Goal: Task Accomplishment & Management: Manage account settings

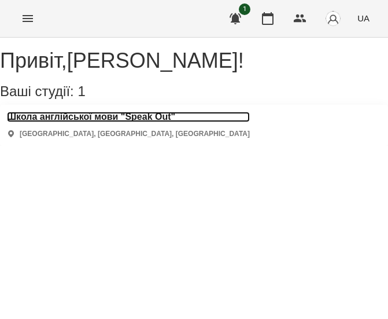
click at [128, 122] on h3 "Школа англійської мови "Speak Out"" at bounding box center [128, 117] width 243 height 10
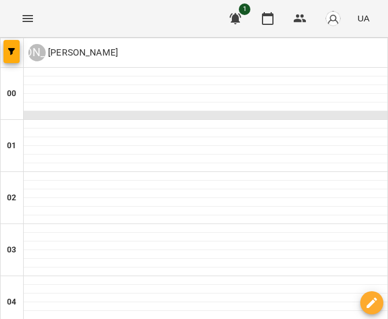
scroll to position [1010, 0]
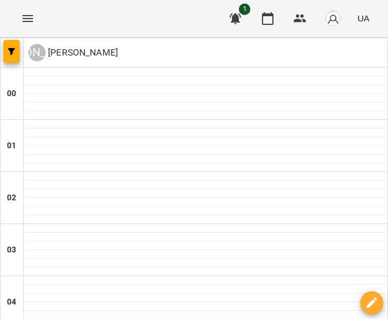
type input "**********"
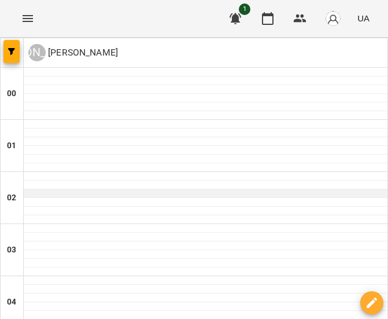
scroll to position [823, 0]
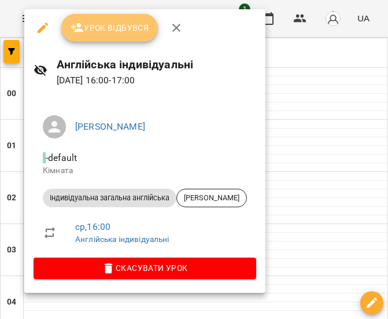
click at [102, 30] on span "Урок відбувся" at bounding box center [110, 28] width 79 height 14
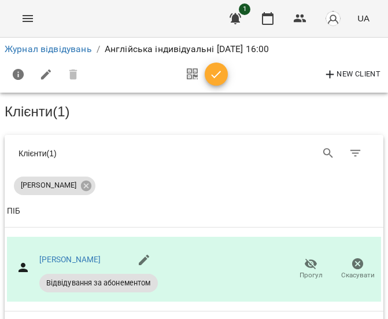
click at [213, 68] on icon "button" at bounding box center [216, 75] width 14 height 14
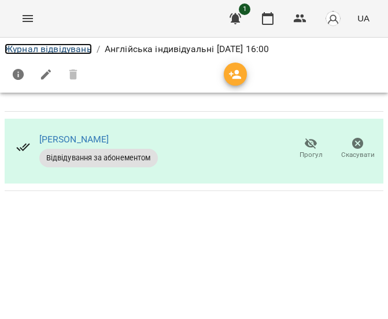
click at [81, 45] on link "Журнал відвідувань" at bounding box center [48, 48] width 87 height 11
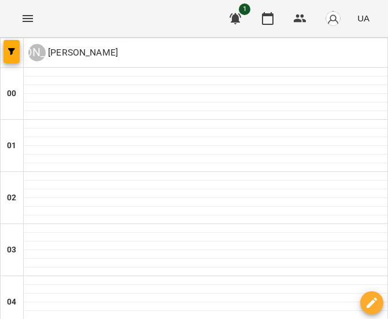
scroll to position [1010, 0]
